Goal: Task Accomplishment & Management: Use online tool/utility

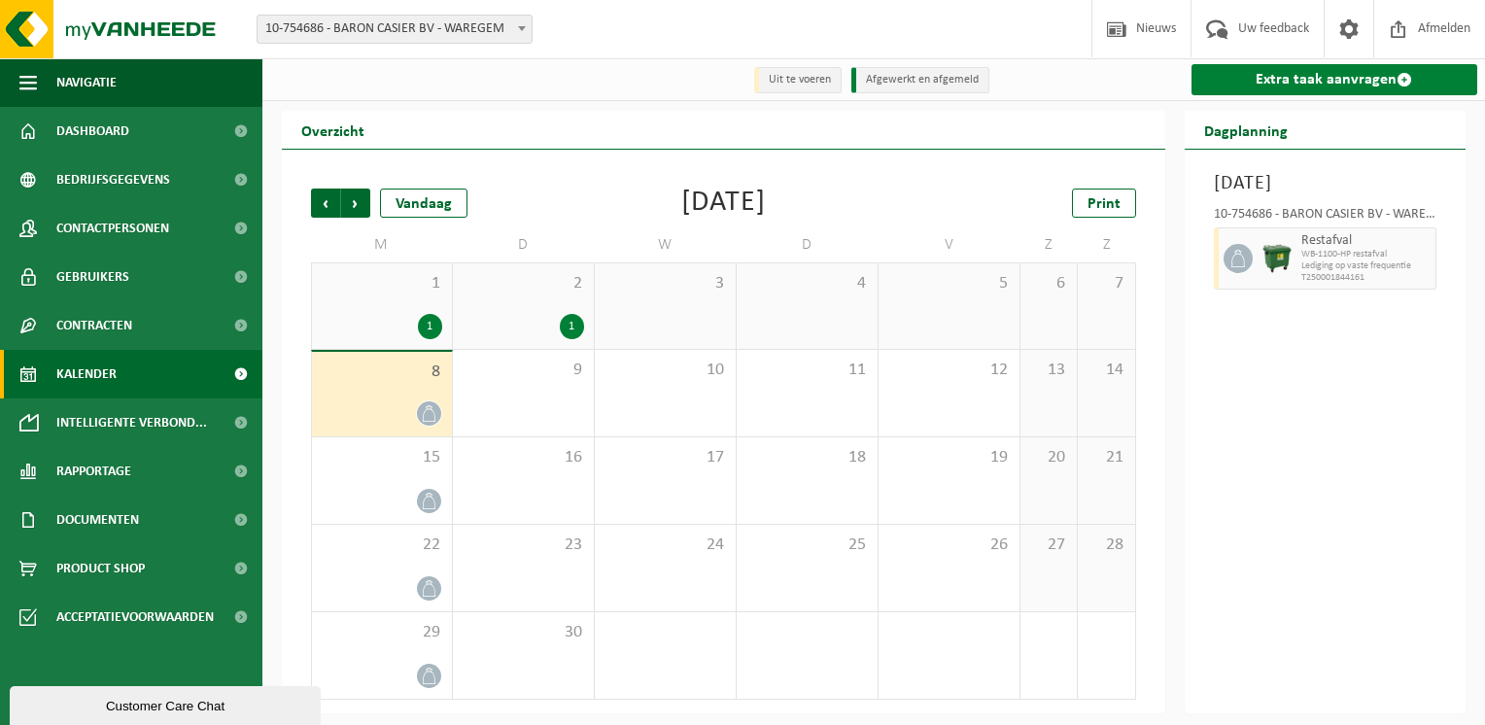
click at [1295, 84] on link "Extra taak aanvragen" at bounding box center [1335, 79] width 287 height 31
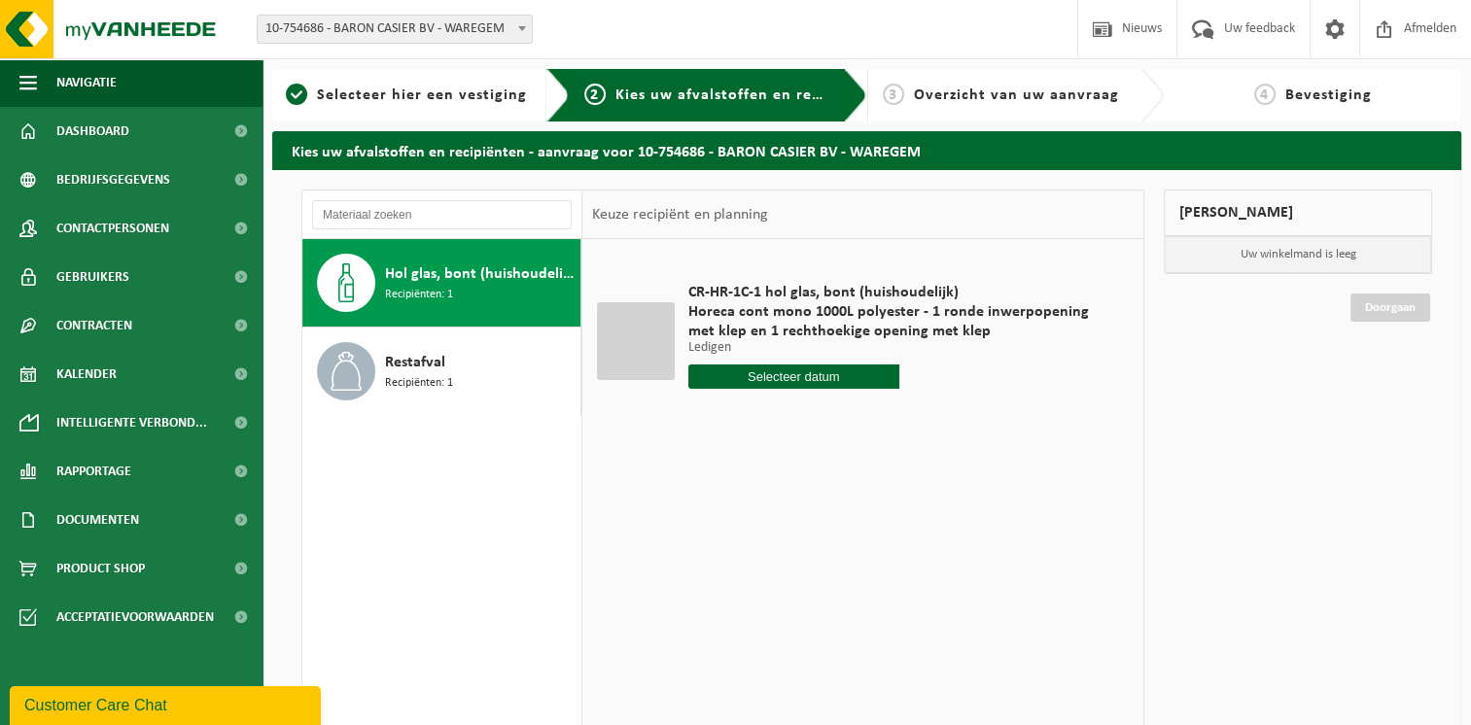
click at [801, 372] on input "text" at bounding box center [793, 376] width 211 height 24
click at [776, 519] on div "10" at bounding box center [774, 518] width 34 height 31
type input "Van 2025-09-10"
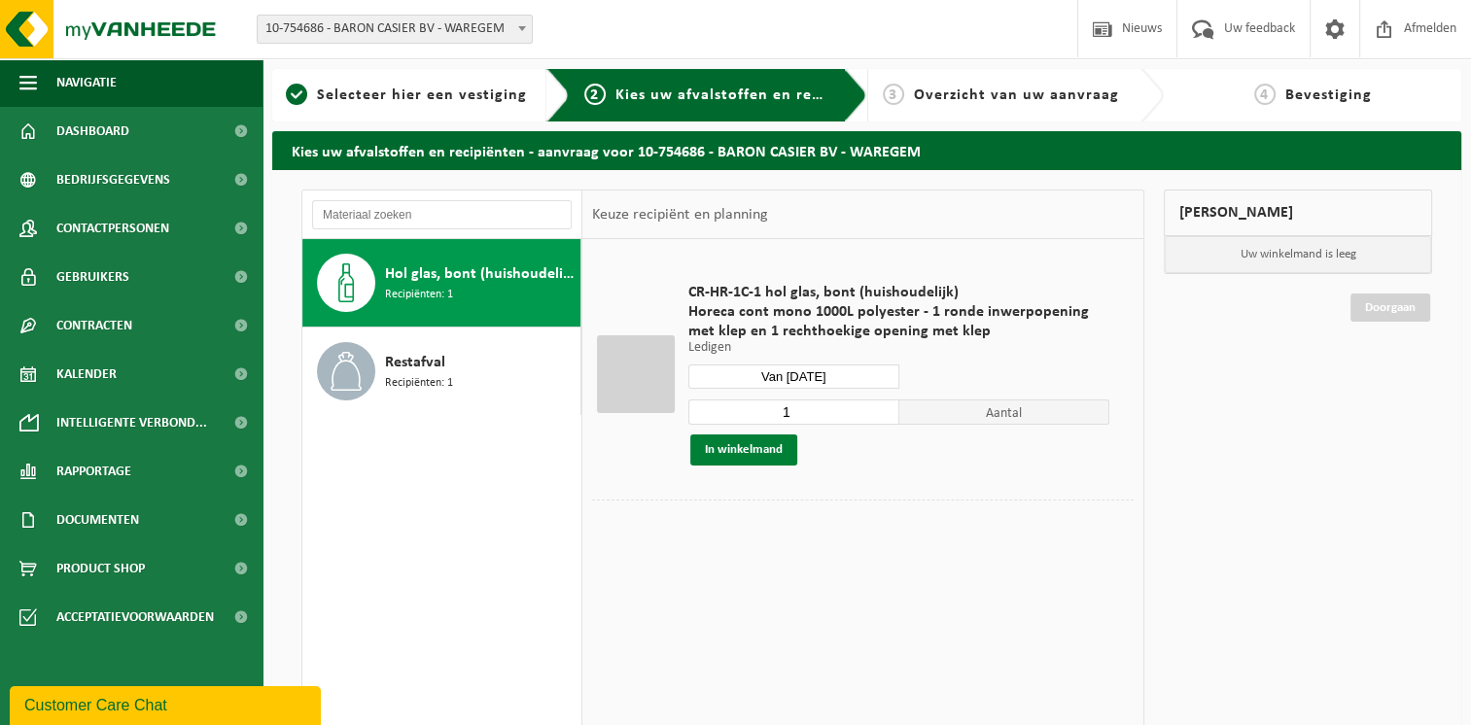
click at [754, 449] on button "In winkelmand" at bounding box center [743, 449] width 107 height 31
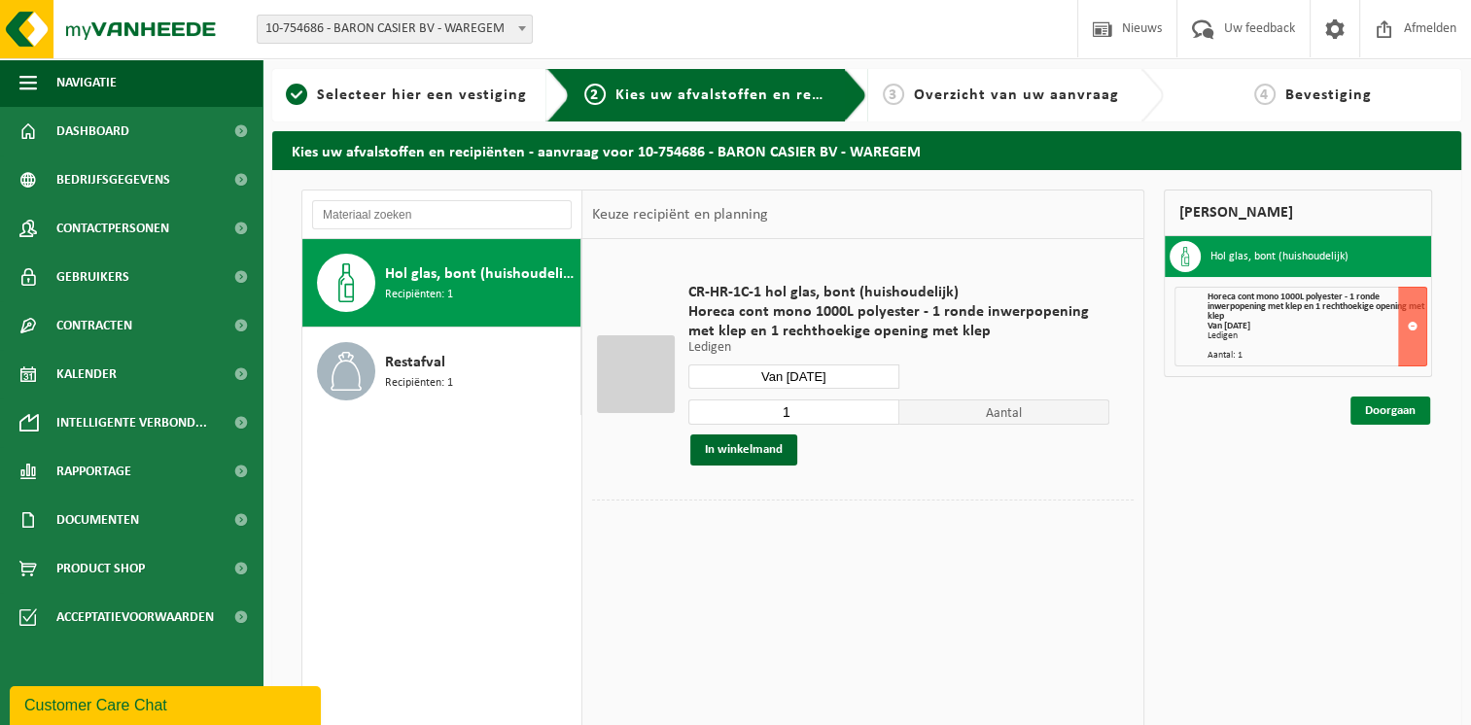
click at [1395, 410] on link "Doorgaan" at bounding box center [1390, 411] width 80 height 28
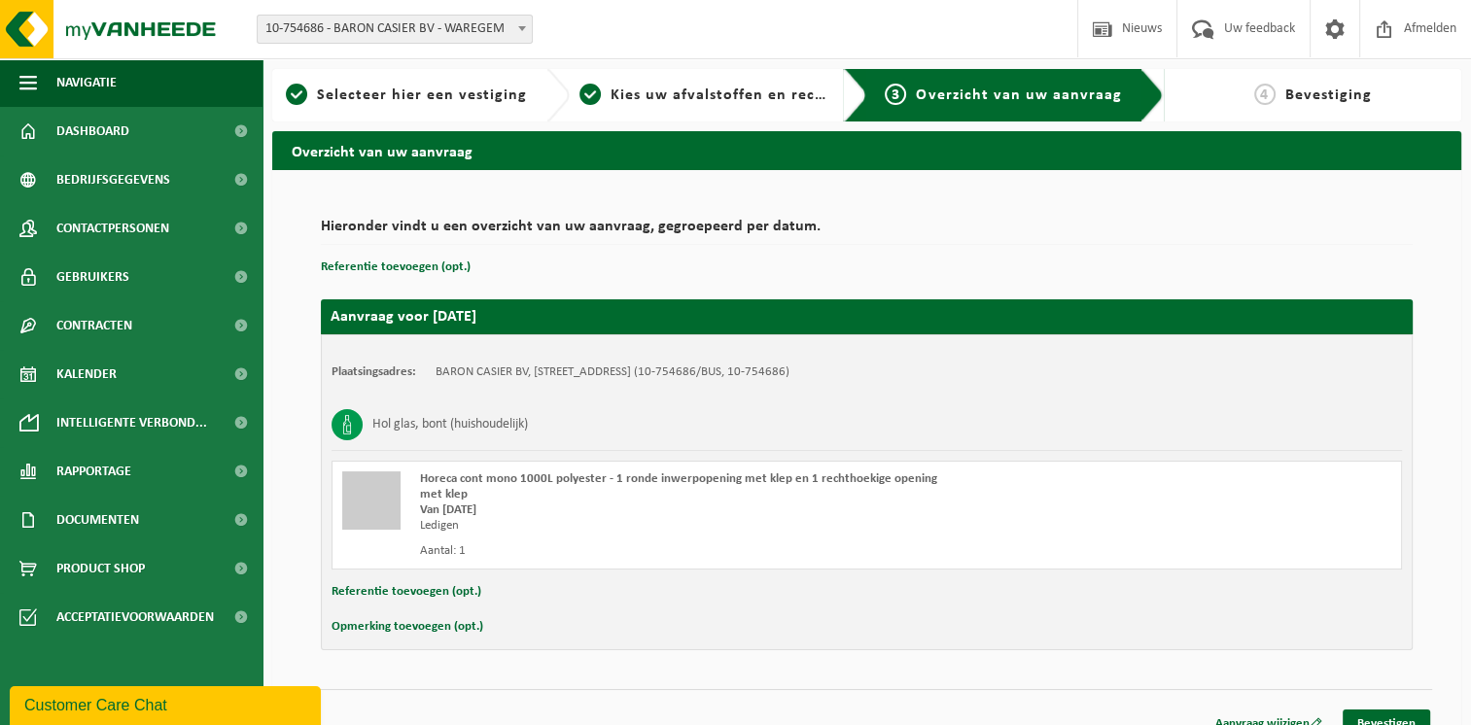
scroll to position [21, 0]
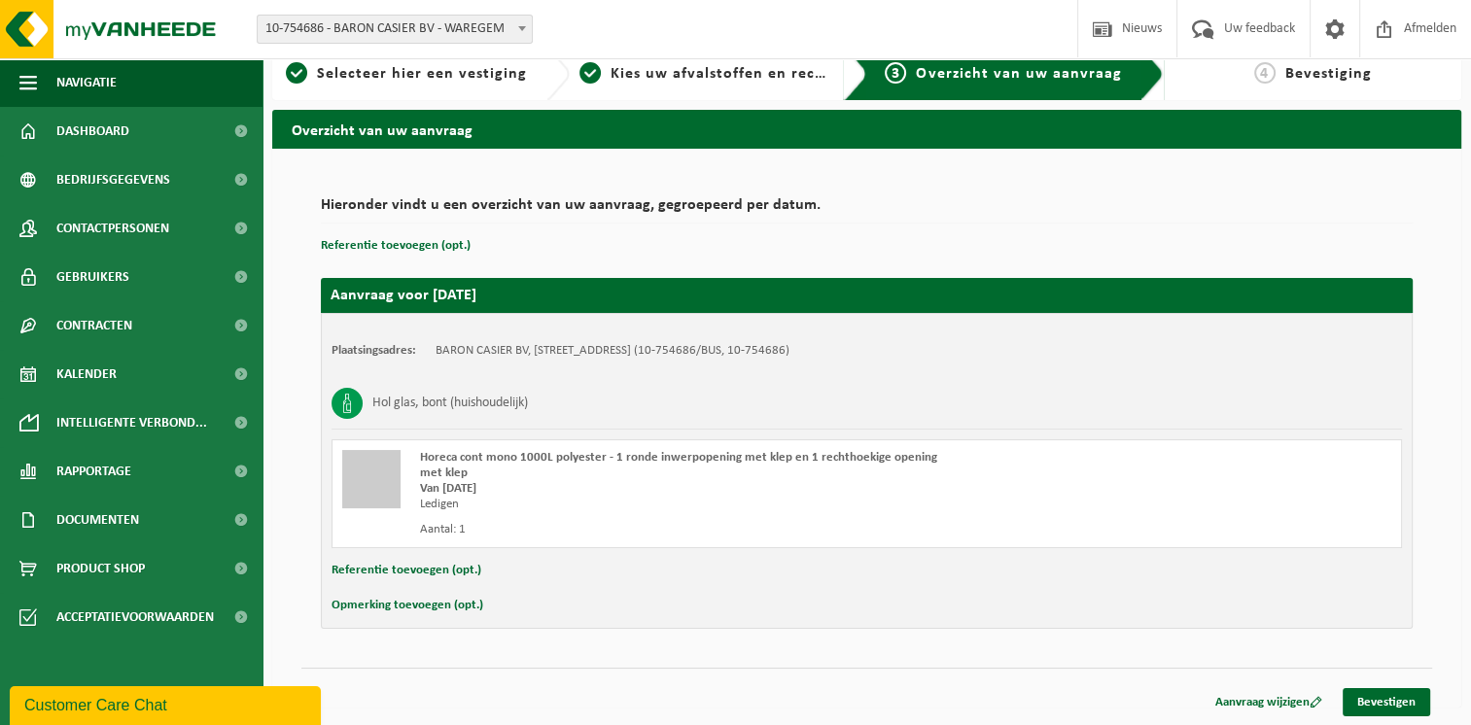
click at [444, 601] on button "Opmerking toevoegen (opt.)" at bounding box center [407, 605] width 152 height 25
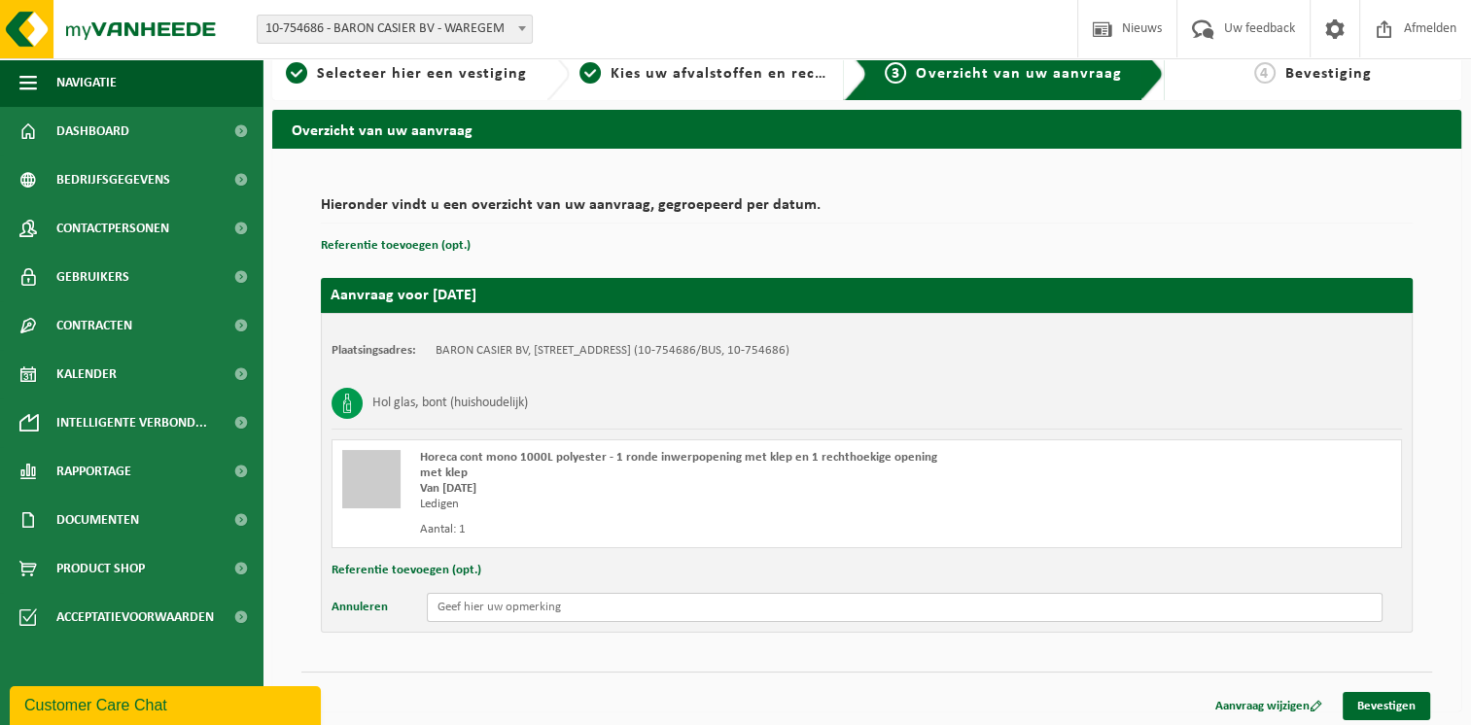
click at [494, 608] on input "text" at bounding box center [904, 607] width 955 height 29
type input "g"
type input "container staat aan andere kant van kasteel"
click at [1385, 702] on link "Bevestigen" at bounding box center [1385, 706] width 87 height 28
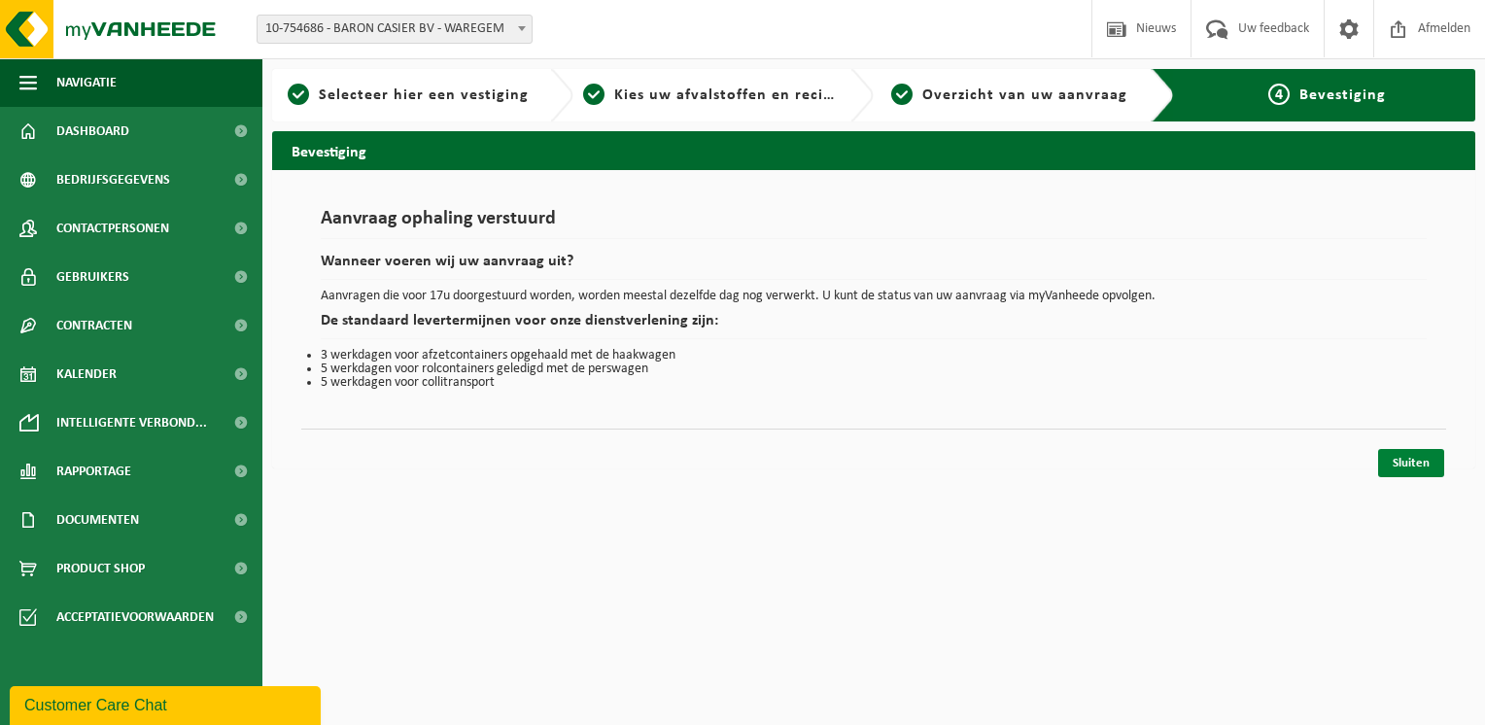
click at [1409, 467] on link "Sluiten" at bounding box center [1411, 463] width 66 height 28
